Goal: Task Accomplishment & Management: Manage account settings

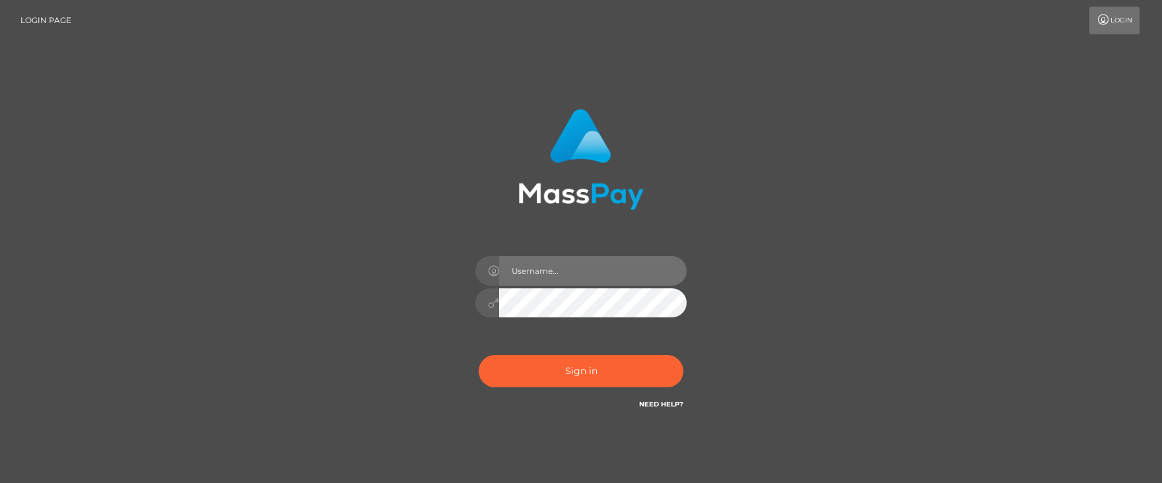
click at [566, 262] on input "text" at bounding box center [592, 271] width 187 height 30
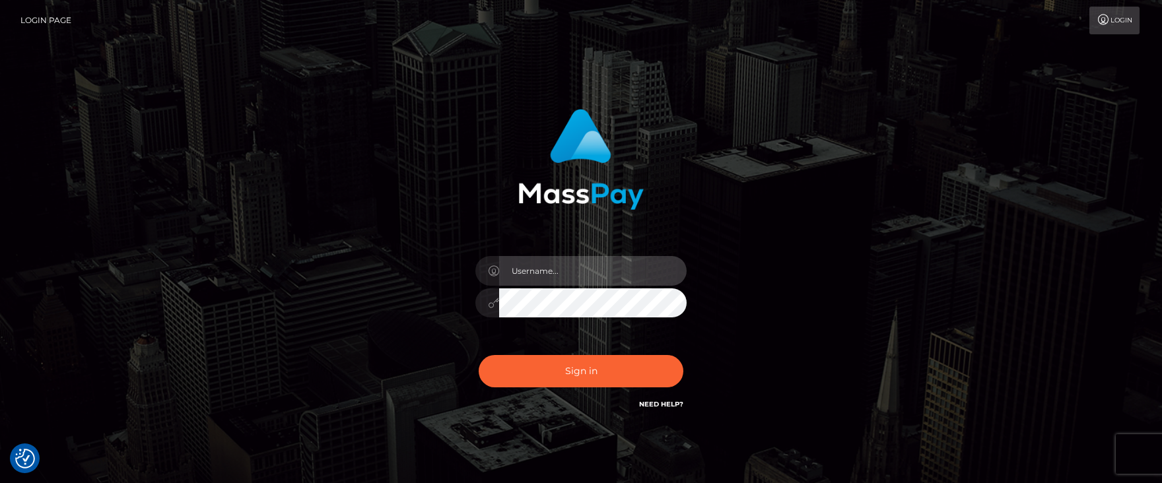
drag, startPoint x: 556, startPoint y: 265, endPoint x: 562, endPoint y: 272, distance: 9.0
click at [556, 265] on input "text" at bounding box center [592, 271] width 187 height 30
type input "[PERSON_NAME].ACE"
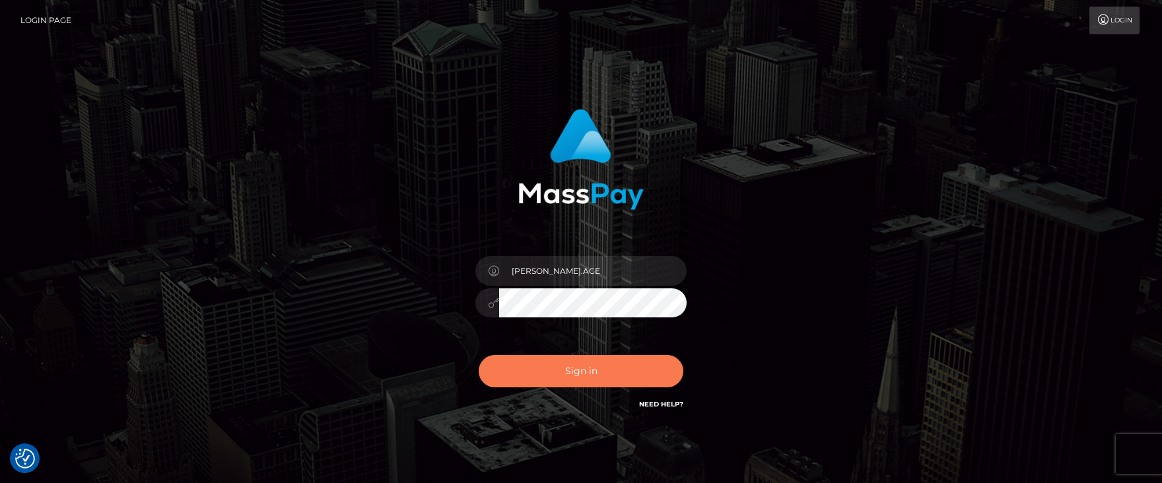
click at [528, 361] on button "Sign in" at bounding box center [581, 371] width 205 height 32
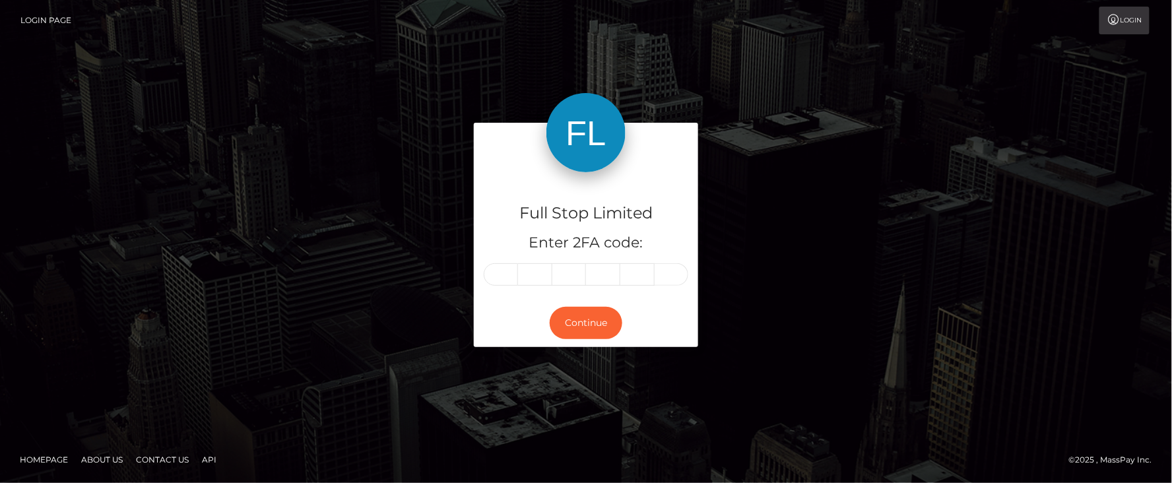
click at [504, 272] on input "text" at bounding box center [501, 274] width 34 height 22
type input "9"
type input "1"
type input "5"
type input "6"
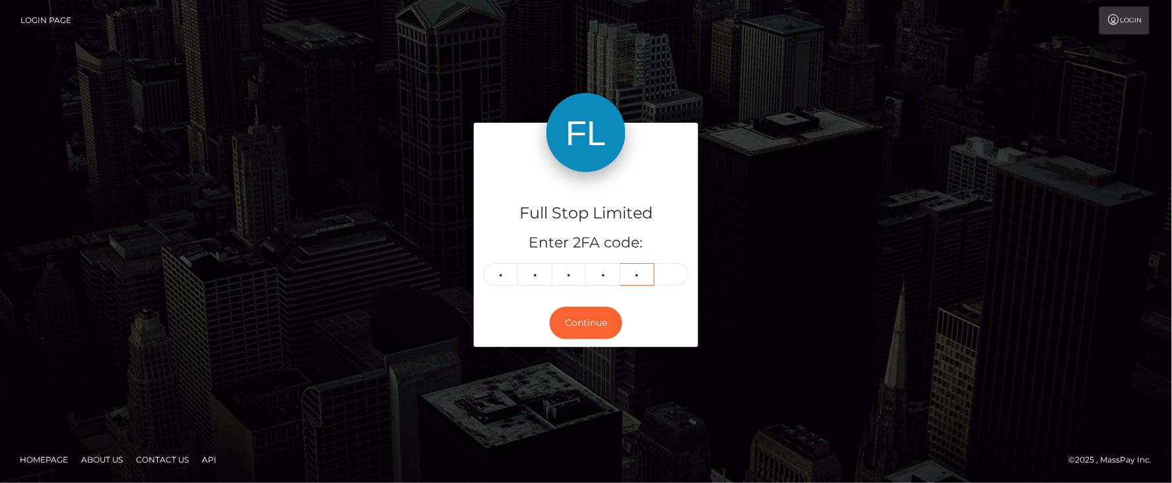
type input "7"
type input "6"
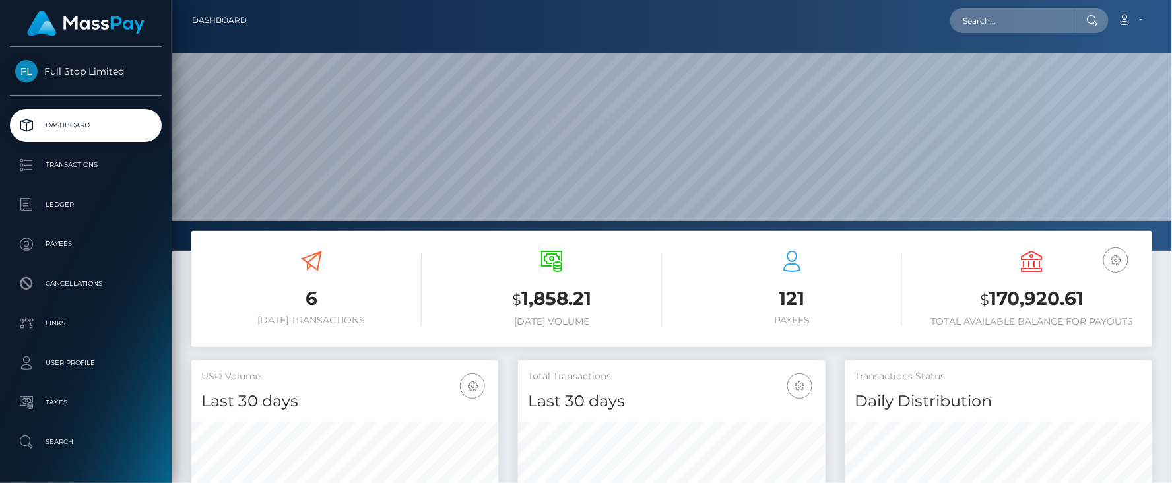
scroll to position [234, 307]
drag, startPoint x: 992, startPoint y: 299, endPoint x: 1076, endPoint y: 310, distance: 84.6
click at [1086, 302] on h3 "$ 170,920.61" at bounding box center [1032, 299] width 220 height 27
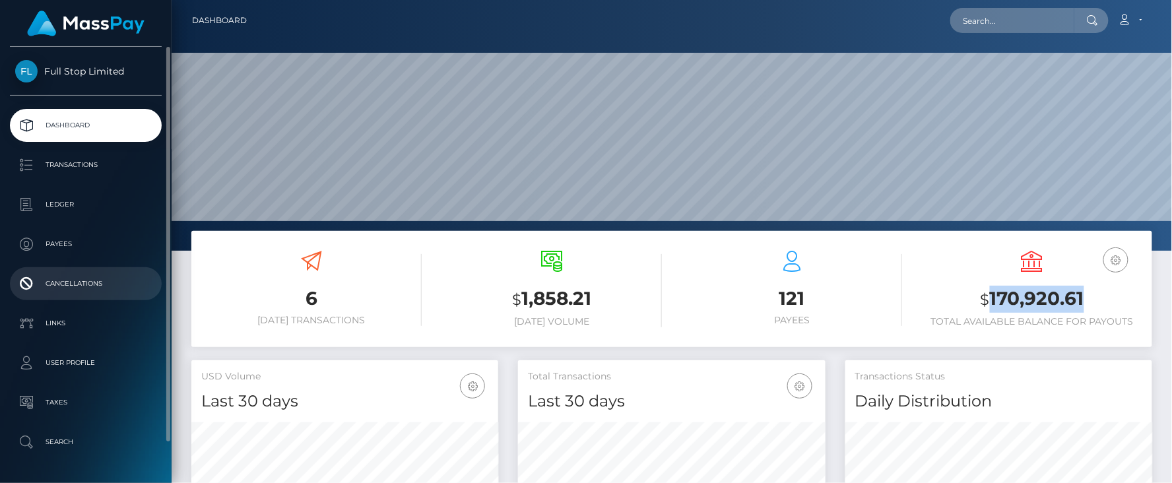
copy h3 "170,920.61"
